Goal: Information Seeking & Learning: Understand process/instructions

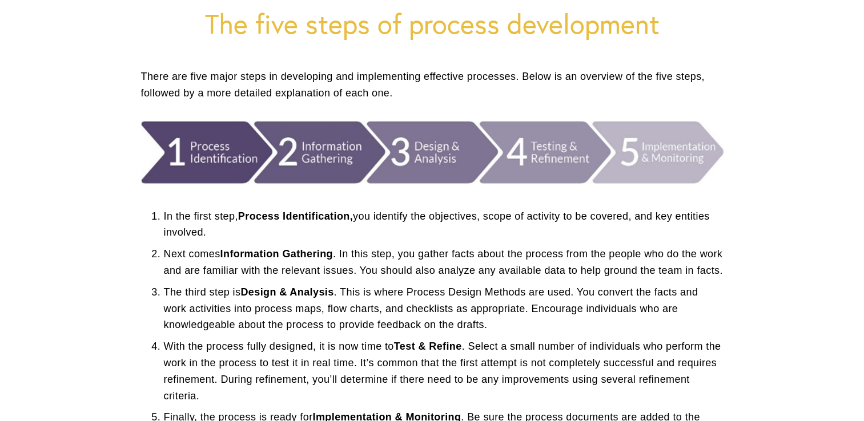
scroll to position [151, 0]
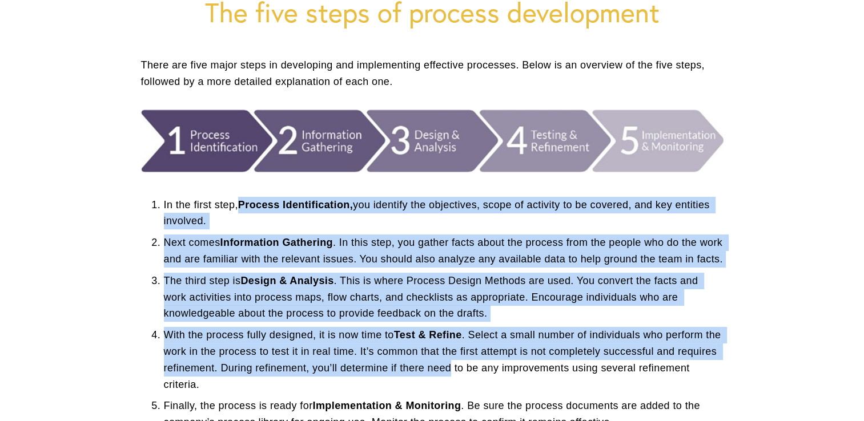
drag, startPoint x: 244, startPoint y: 210, endPoint x: 494, endPoint y: 378, distance: 300.7
click at [494, 378] on ol "In the first step, Process Identification, you identify the objectives, scope o…" at bounding box center [432, 314] width 582 height 234
click at [310, 309] on p "The third step is Design & Analysis . This is where Process Design Methods are …" at bounding box center [444, 297] width 560 height 49
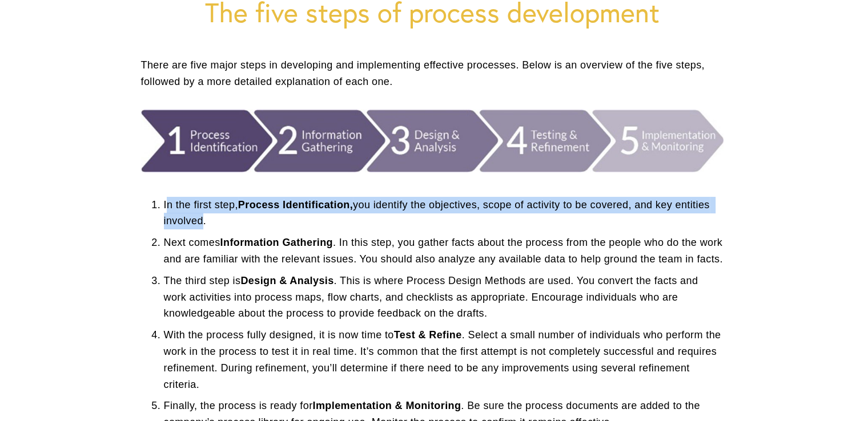
drag, startPoint x: 165, startPoint y: 202, endPoint x: 198, endPoint y: 219, distance: 37.0
click at [198, 219] on p "In the first step, Process Identification, you identify the objectives, scope o…" at bounding box center [444, 213] width 560 height 33
drag, startPoint x: 204, startPoint y: 220, endPoint x: 164, endPoint y: 204, distance: 43.0
click at [164, 204] on p "In the first step, Process Identification, you identify the objectives, scope o…" at bounding box center [444, 213] width 560 height 33
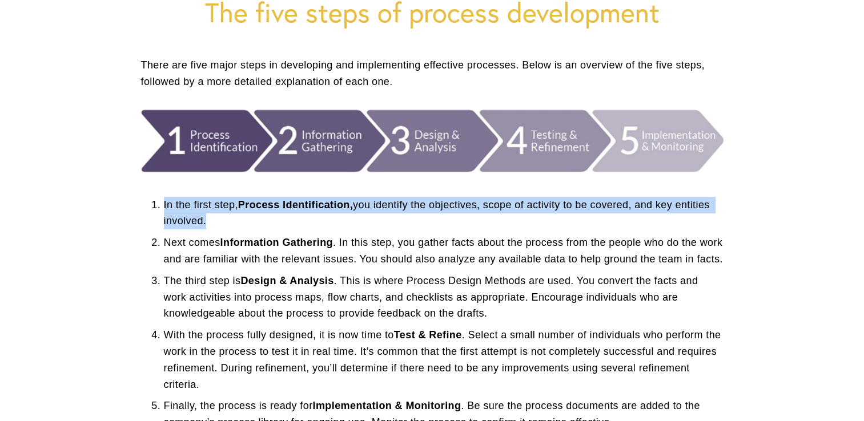
click at [164, 204] on p "In the first step, Process Identification, you identify the objectives, scope o…" at bounding box center [444, 213] width 560 height 33
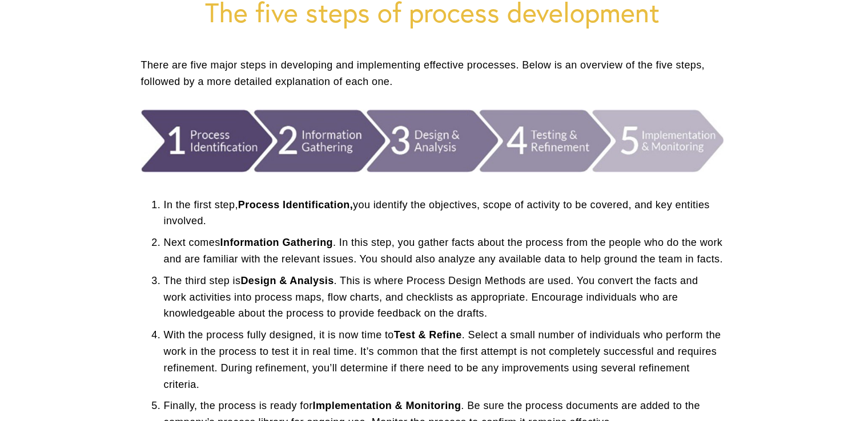
drag, startPoint x: 164, startPoint y: 204, endPoint x: 228, endPoint y: 231, distance: 69.6
click at [228, 231] on ol "In the first step, Process Identification, you identify the objectives, scope o…" at bounding box center [432, 314] width 582 height 234
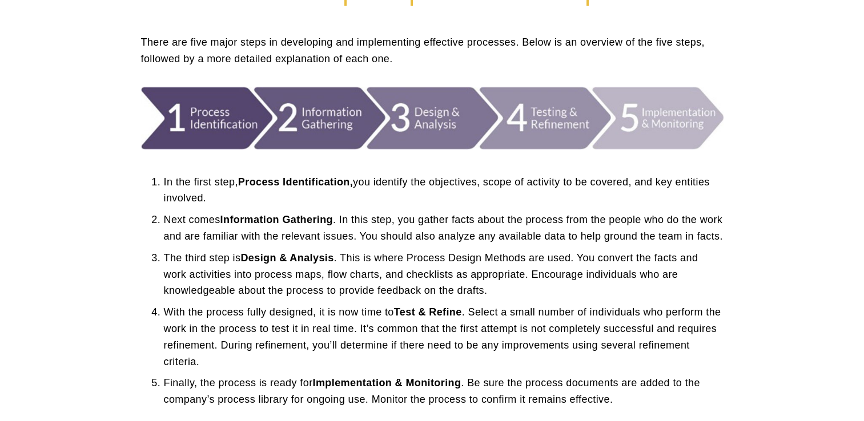
click at [428, 216] on p "Next comes Information Gathering . In this step, you gather facts about the pro…" at bounding box center [444, 228] width 560 height 33
click at [305, 266] on p "The third step is Design & Analysis . This is where Process Design Methods are …" at bounding box center [444, 274] width 560 height 49
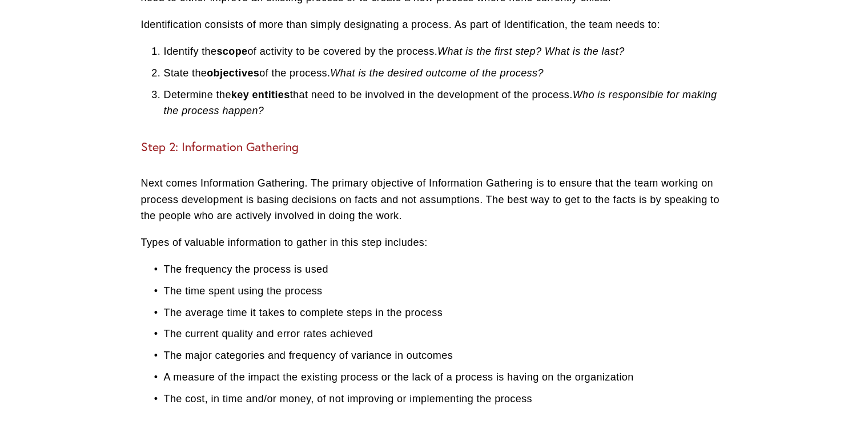
scroll to position [1156, 0]
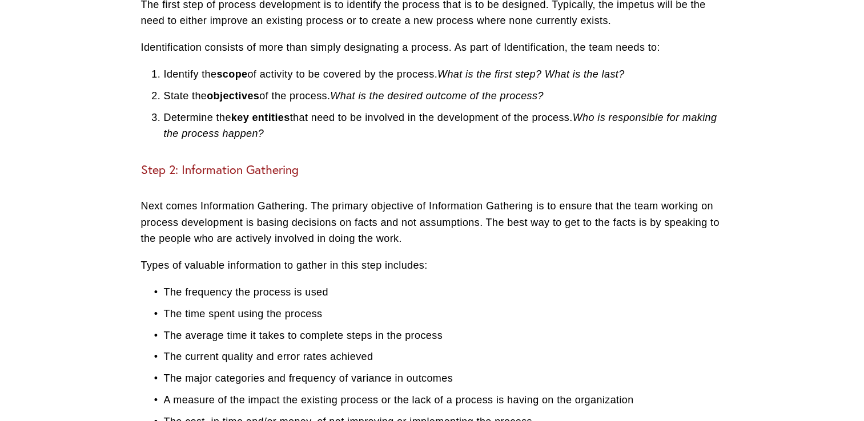
click at [304, 247] on p "Next comes Information Gathering. The primary objective of Information Gatherin…" at bounding box center [432, 222] width 582 height 49
click at [306, 274] on p "Types of valuable information to gather in this step includes:" at bounding box center [432, 266] width 582 height 17
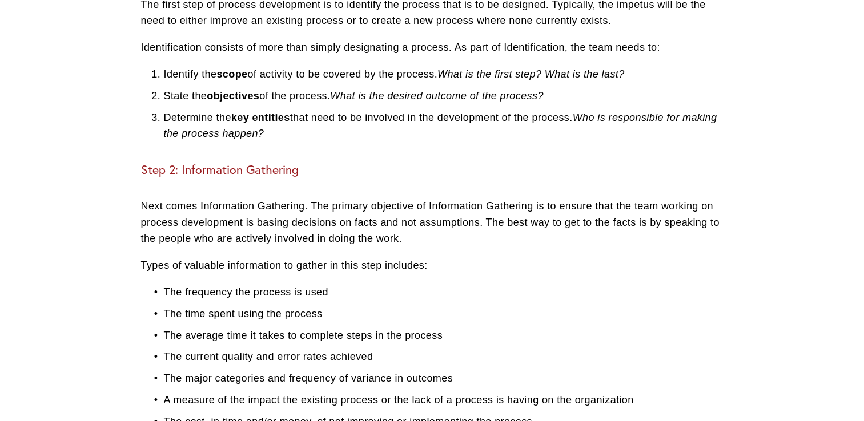
click at [306, 274] on p "Types of valuable information to gather in this step includes:" at bounding box center [432, 266] width 582 height 17
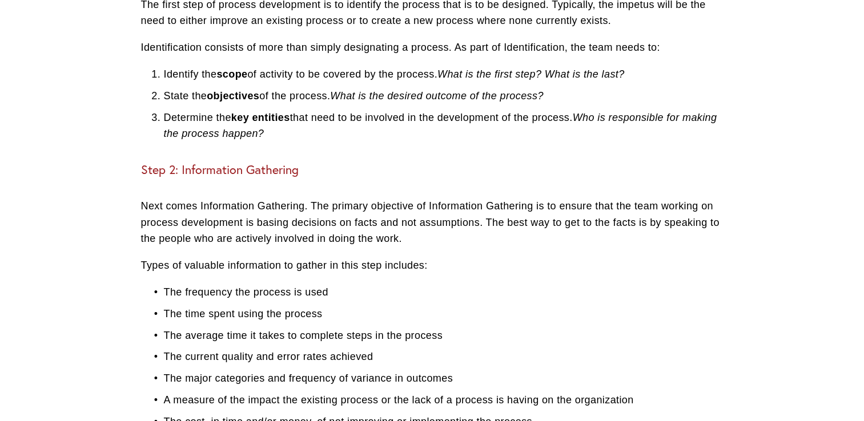
click at [306, 274] on p "Types of valuable information to gather in this step includes:" at bounding box center [432, 266] width 582 height 17
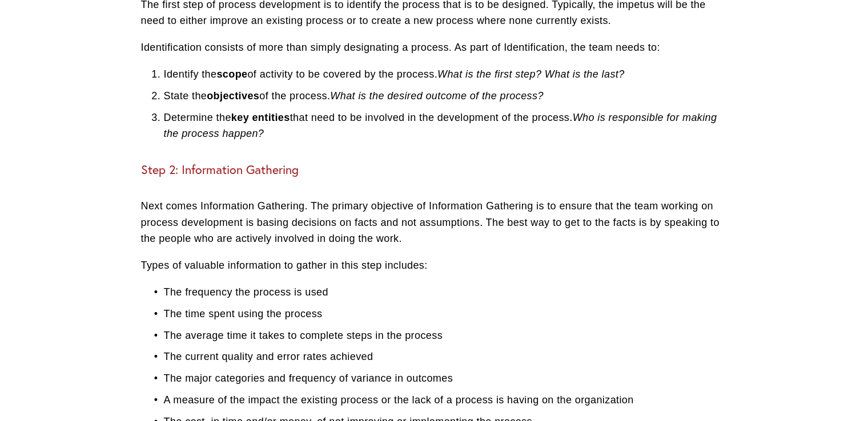
click at [361, 301] on p "The frequency the process is used" at bounding box center [444, 292] width 560 height 17
click at [373, 323] on p "The time spent using the process" at bounding box center [444, 314] width 560 height 17
click at [370, 323] on p "The time spent using the process" at bounding box center [444, 314] width 560 height 17
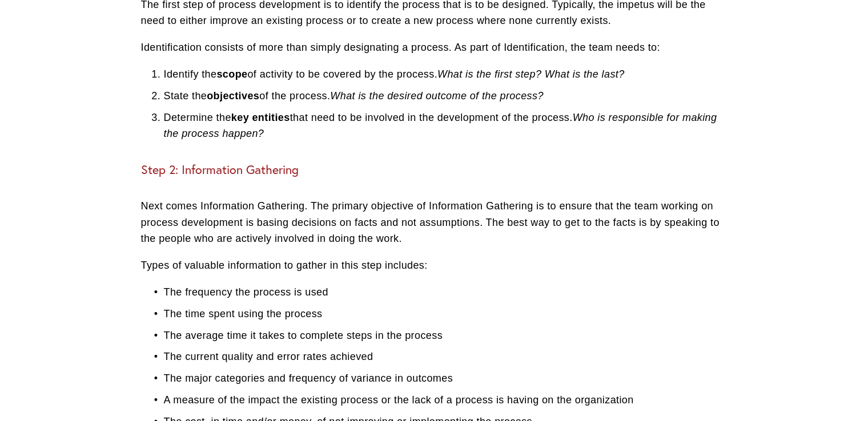
click at [389, 323] on p "The time spent using the process" at bounding box center [444, 314] width 560 height 17
click at [408, 323] on p "The time spent using the process" at bounding box center [444, 314] width 560 height 17
click at [410, 323] on p "The time spent using the process" at bounding box center [444, 314] width 560 height 17
click at [422, 340] on ul "The frequency the process is used The time spent using the process The average …" at bounding box center [432, 357] width 582 height 146
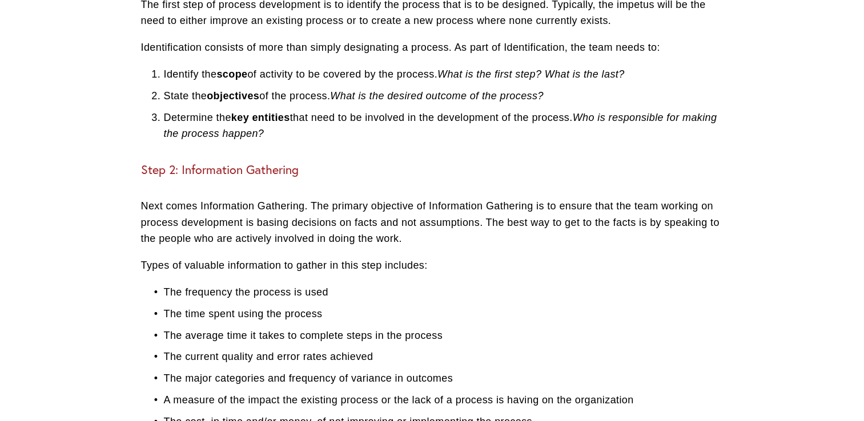
click at [156, 178] on h3 "Step 2: Information Gathering" at bounding box center [432, 170] width 582 height 15
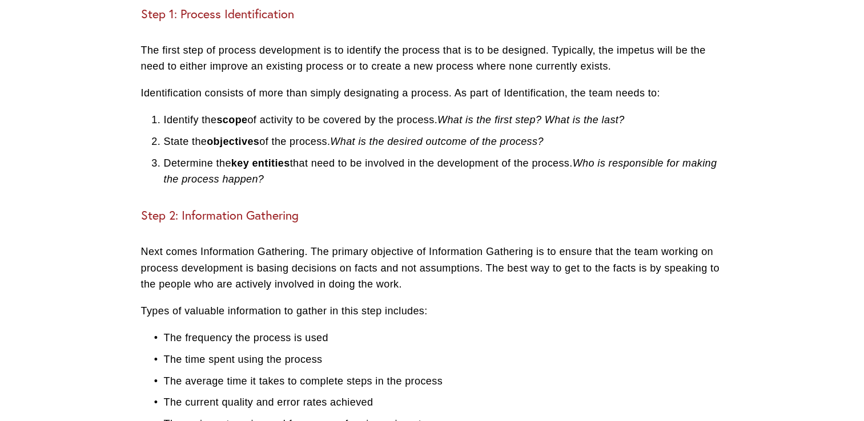
scroll to position [1115, 0]
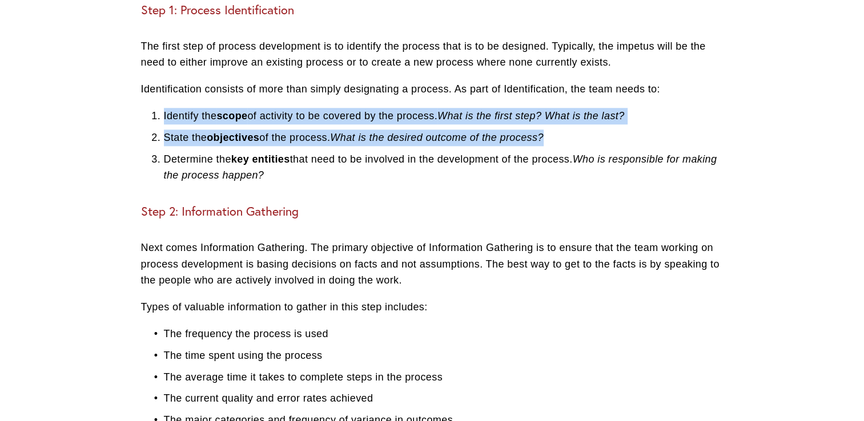
drag, startPoint x: 155, startPoint y: 135, endPoint x: 576, endPoint y: 147, distance: 421.0
click at [576, 147] on ol "Identify the scope of activity to be covered by the process. What is the first …" at bounding box center [432, 146] width 582 height 76
click at [576, 146] on p "State the objectives of the process. What is the desired outcome of the process?" at bounding box center [444, 138] width 560 height 17
click at [287, 146] on p "State the objectives of the process. What is the desired outcome of the process?" at bounding box center [444, 138] width 560 height 17
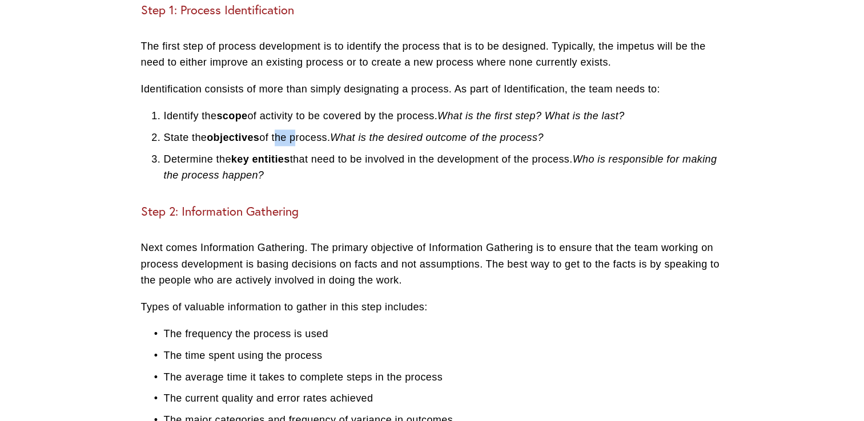
click at [287, 146] on p "State the objectives of the process. What is the desired outcome of the process?" at bounding box center [444, 138] width 560 height 17
click at [246, 143] on strong "objectives" at bounding box center [233, 137] width 53 height 11
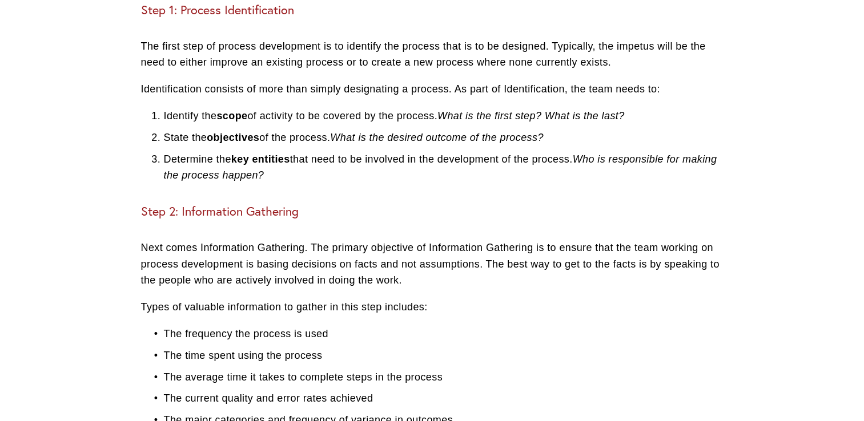
drag, startPoint x: 246, startPoint y: 154, endPoint x: 233, endPoint y: 137, distance: 21.1
click at [233, 122] on strong "scope" at bounding box center [231, 115] width 31 height 11
click at [341, 168] on p "Determine the key entities that need to be involved in the development of the p…" at bounding box center [444, 167] width 560 height 33
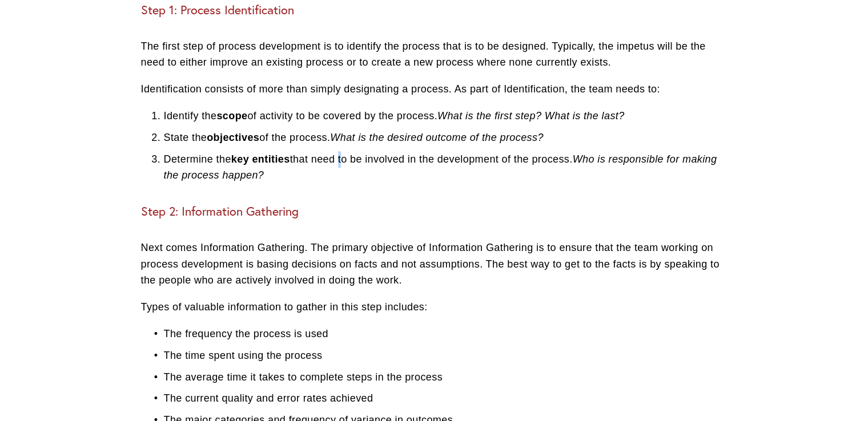
click at [341, 168] on p "Determine the key entities that need to be involved in the development of the p…" at bounding box center [444, 167] width 560 height 33
click at [345, 143] on em "What is the desired outcome of the process?" at bounding box center [436, 137] width 213 height 11
drag, startPoint x: 345, startPoint y: 156, endPoint x: 338, endPoint y: 154, distance: 7.2
click at [338, 146] on p "State the objectives of the process. What is the desired outcome of the process?" at bounding box center [444, 138] width 560 height 17
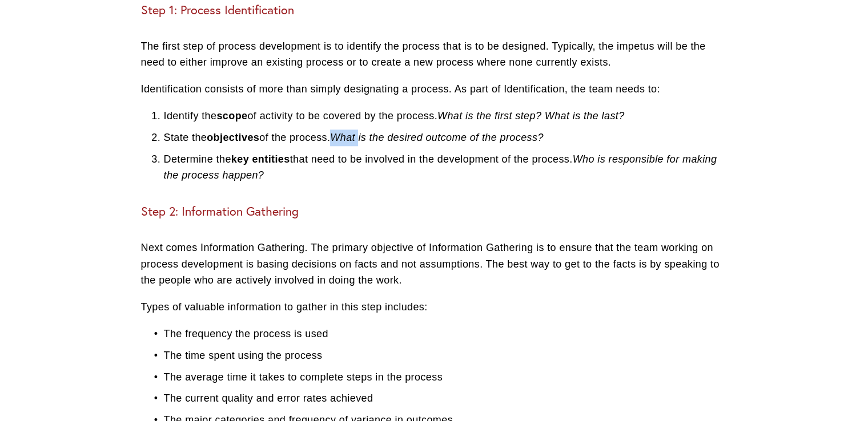
click at [338, 146] on p "State the objectives of the process. What is the desired outcome of the process?" at bounding box center [444, 138] width 560 height 17
click at [337, 146] on p "State the objectives of the process. What is the desired outcome of the process?" at bounding box center [444, 138] width 560 height 17
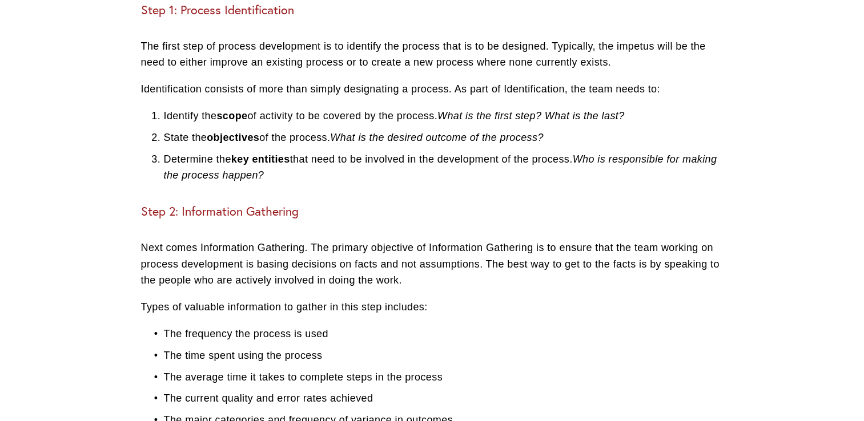
click at [337, 146] on p "State the objectives of the process. What is the desired outcome of the process?" at bounding box center [444, 138] width 560 height 17
click at [327, 184] on p "Determine the key entities that need to be involved in the development of the p…" at bounding box center [444, 167] width 560 height 33
click at [254, 165] on strong "key entities" at bounding box center [260, 159] width 59 height 11
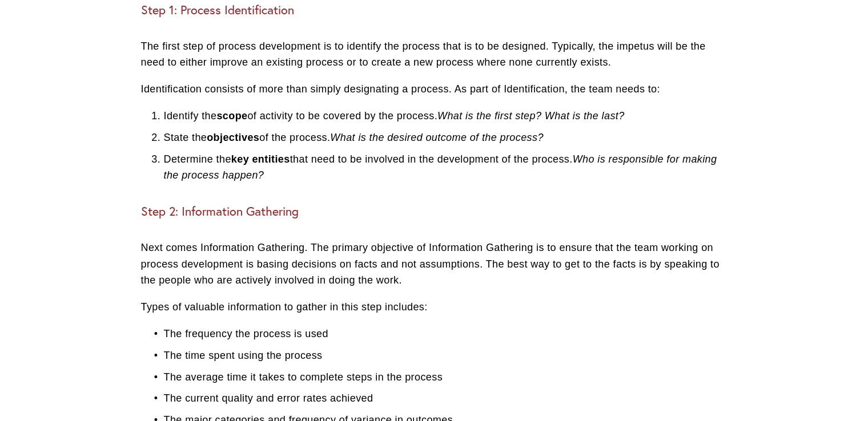
click at [293, 178] on p "Determine the key entities that need to be involved in the development of the p…" at bounding box center [444, 167] width 560 height 33
click at [295, 146] on p "State the objectives of the process. What is the desired outcome of the process?" at bounding box center [444, 138] width 560 height 17
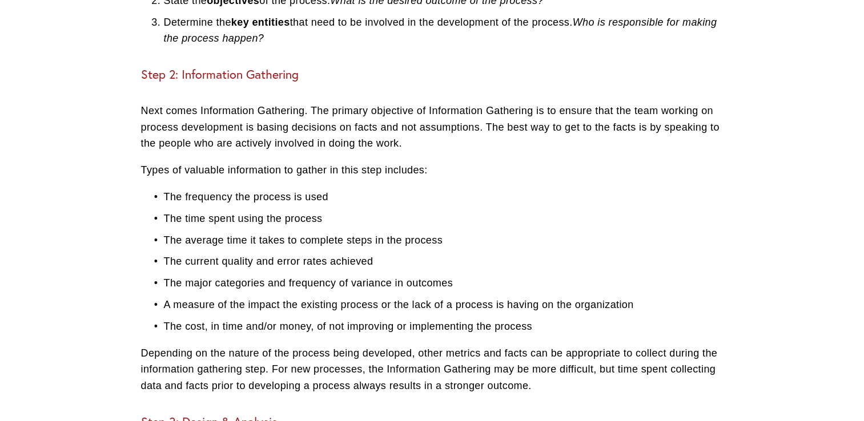
scroll to position [1274, 0]
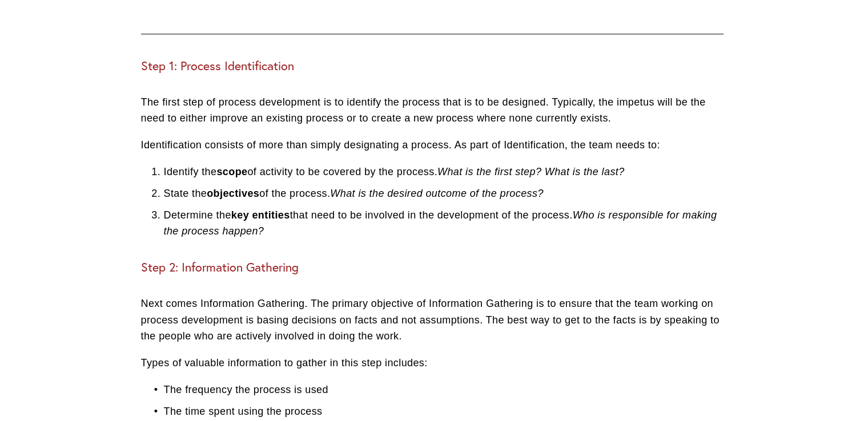
scroll to position [690, 0]
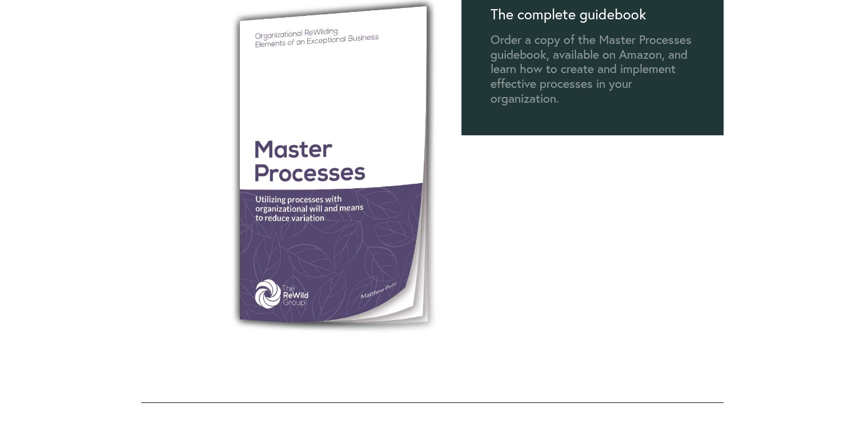
drag, startPoint x: 862, startPoint y: 118, endPoint x: 874, endPoint y: 123, distance: 13.0
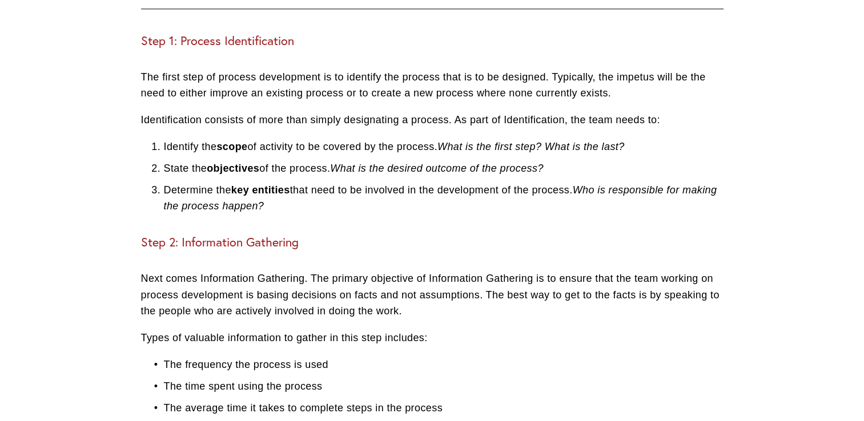
scroll to position [1076, 0]
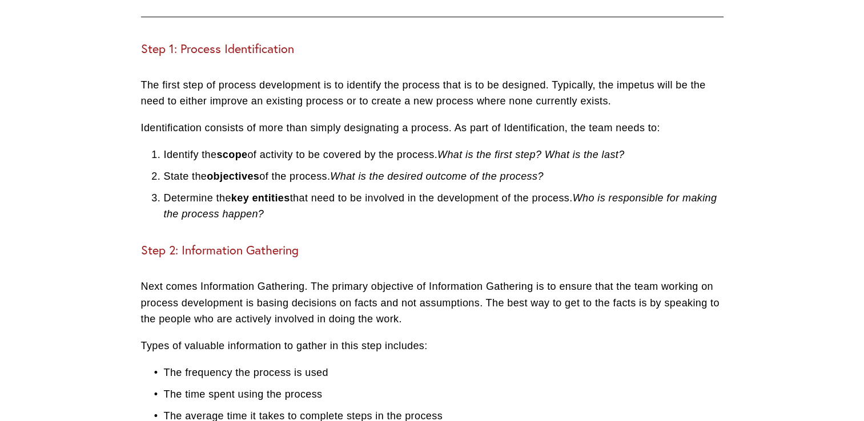
click at [332, 110] on p "The first step of process development is to identify the process that is to be …" at bounding box center [432, 93] width 582 height 33
drag, startPoint x: 332, startPoint y: 110, endPoint x: 305, endPoint y: 99, distance: 28.2
click at [305, 99] on p "The first step of process development is to identify the process that is to be …" at bounding box center [432, 93] width 582 height 33
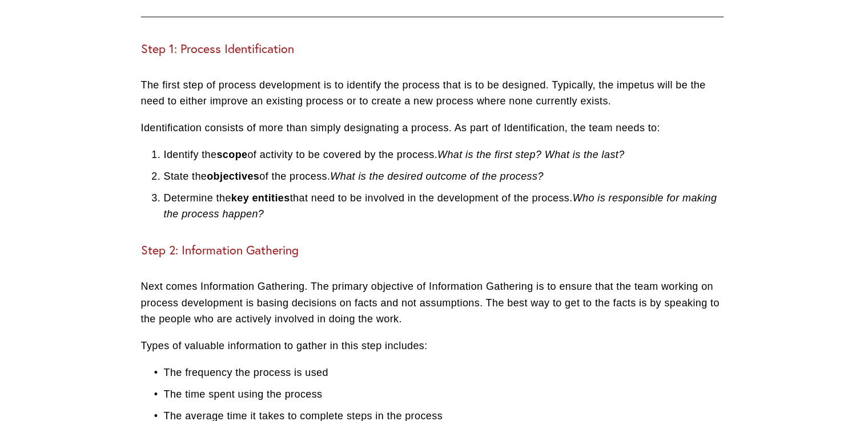
drag, startPoint x: 305, startPoint y: 99, endPoint x: 313, endPoint y: 119, distance: 20.8
click at [313, 110] on p "The first step of process development is to identify the process that is to be …" at bounding box center [432, 93] width 582 height 33
drag, startPoint x: 313, startPoint y: 119, endPoint x: 319, endPoint y: 145, distance: 27.0
click at [319, 136] on p "Identification consists of more than simply designating a process. As part of I…" at bounding box center [432, 128] width 582 height 17
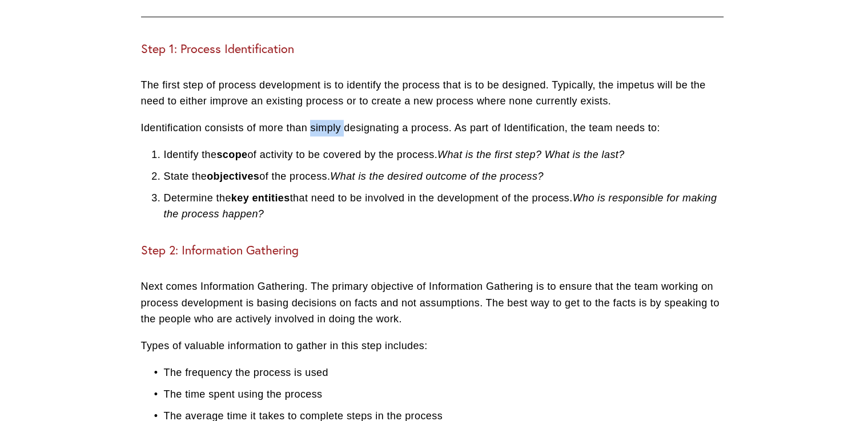
click at [319, 136] on p "Identification consists of more than simply designating a process. As part of I…" at bounding box center [432, 128] width 582 height 17
drag, startPoint x: 319, startPoint y: 145, endPoint x: 360, endPoint y: 141, distance: 40.7
click at [360, 136] on p "Identification consists of more than simply designating a process. As part of I…" at bounding box center [432, 128] width 582 height 17
drag, startPoint x: 360, startPoint y: 141, endPoint x: 420, endPoint y: 147, distance: 60.8
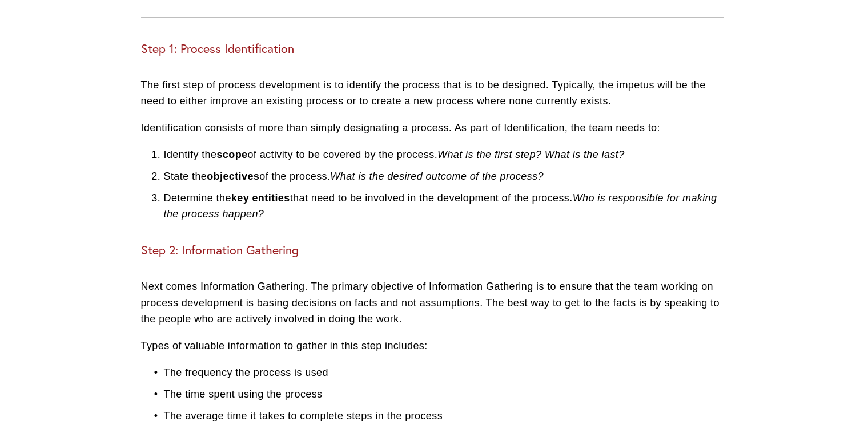
click at [420, 136] on p "Identification consists of more than simply designating a process. As part of I…" at bounding box center [432, 128] width 582 height 17
drag, startPoint x: 420, startPoint y: 147, endPoint x: 530, endPoint y: 148, distance: 109.6
click at [530, 136] on p "Identification consists of more than simply designating a process. As part of I…" at bounding box center [432, 128] width 582 height 17
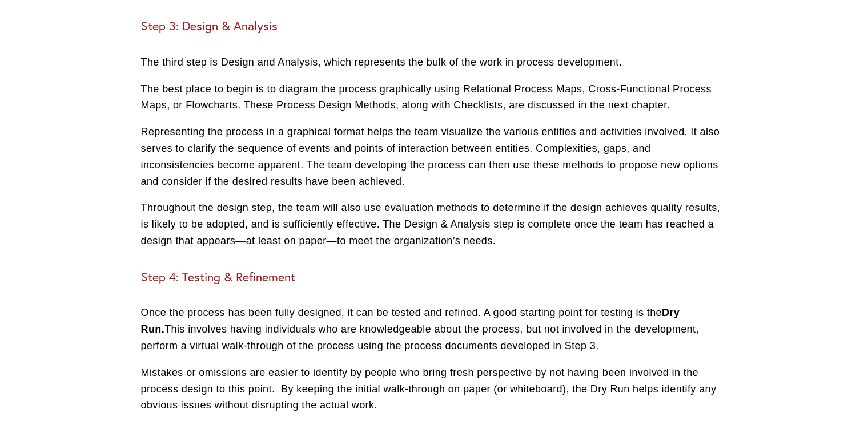
scroll to position [1652, 0]
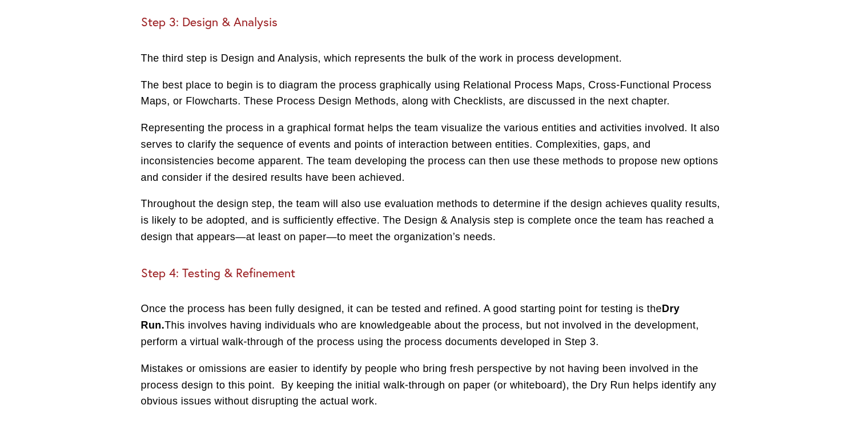
click at [485, 97] on p "The best place to begin is to diagram the process graphically using Relational …" at bounding box center [432, 93] width 582 height 33
drag, startPoint x: 485, startPoint y: 97, endPoint x: 473, endPoint y: 120, distance: 26.3
click at [473, 110] on p "The best place to begin is to diagram the process graphically using Relational …" at bounding box center [432, 93] width 582 height 33
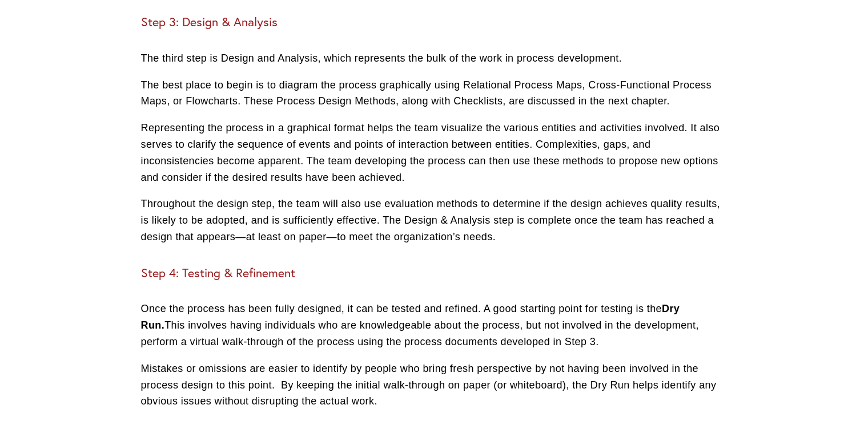
drag, startPoint x: 473, startPoint y: 120, endPoint x: 436, endPoint y: 159, distance: 52.9
click at [436, 159] on p "Representing the process in a graphical format helps the team visualize the var…" at bounding box center [432, 153] width 582 height 66
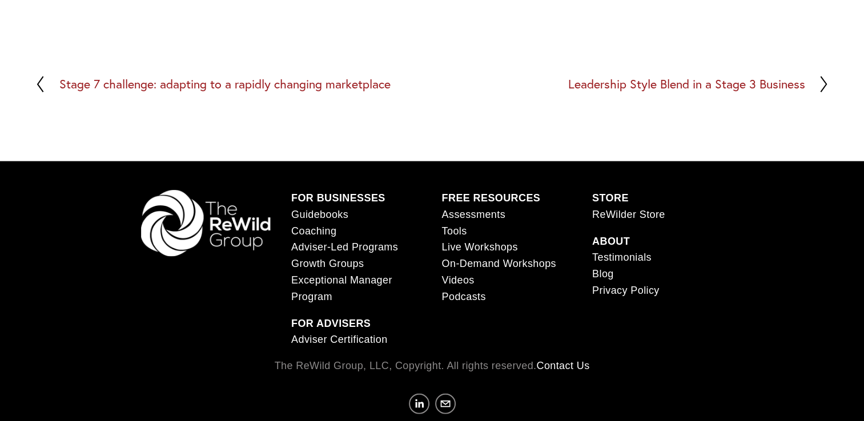
scroll to position [0, 0]
